Goal: Task Accomplishment & Management: Manage account settings

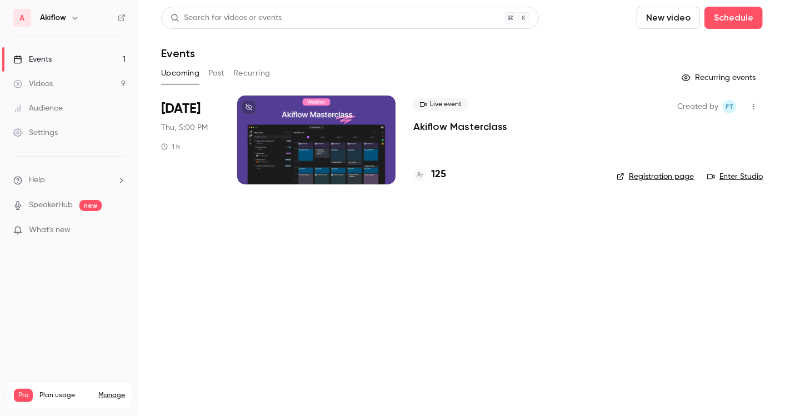
click at [345, 160] on div at bounding box center [316, 139] width 158 height 89
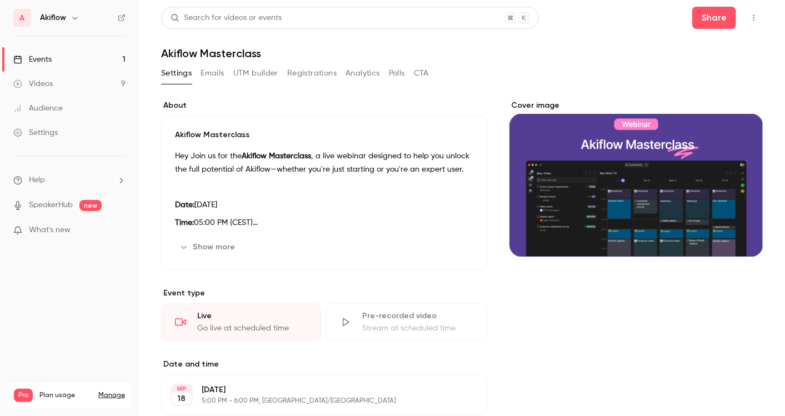
click at [210, 73] on button "Emails" at bounding box center [211, 73] width 23 height 18
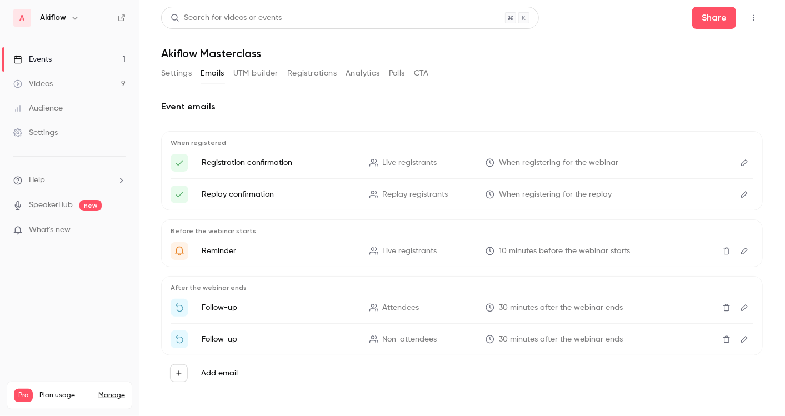
click at [326, 79] on button "Registrations" at bounding box center [311, 73] width 49 height 18
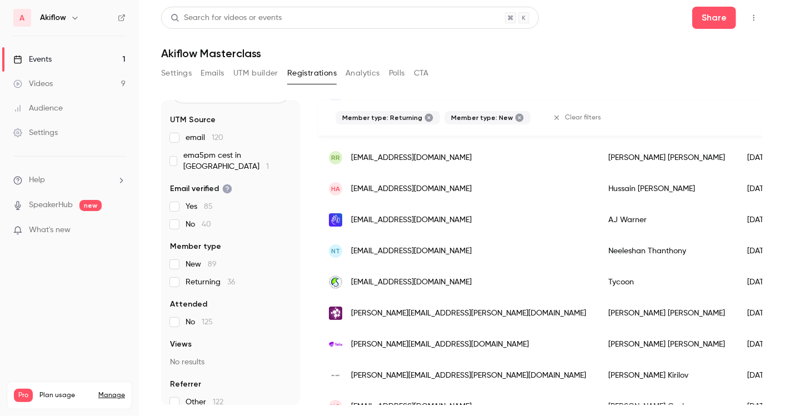
scroll to position [286, 0]
